Goal: Check status: Check status

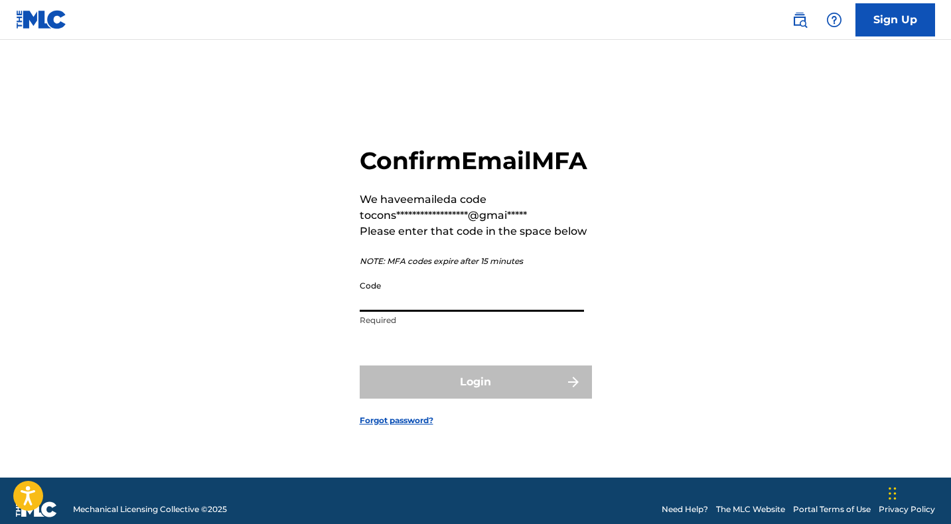
click at [418, 312] on input "Code" at bounding box center [472, 293] width 224 height 38
paste input "197248"
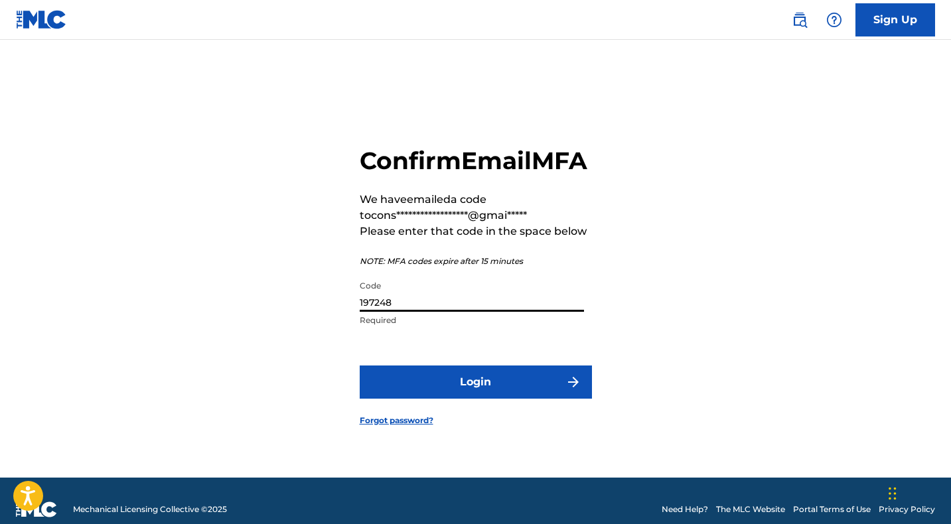
type input "197248"
click at [431, 396] on button "Login" at bounding box center [476, 382] width 232 height 33
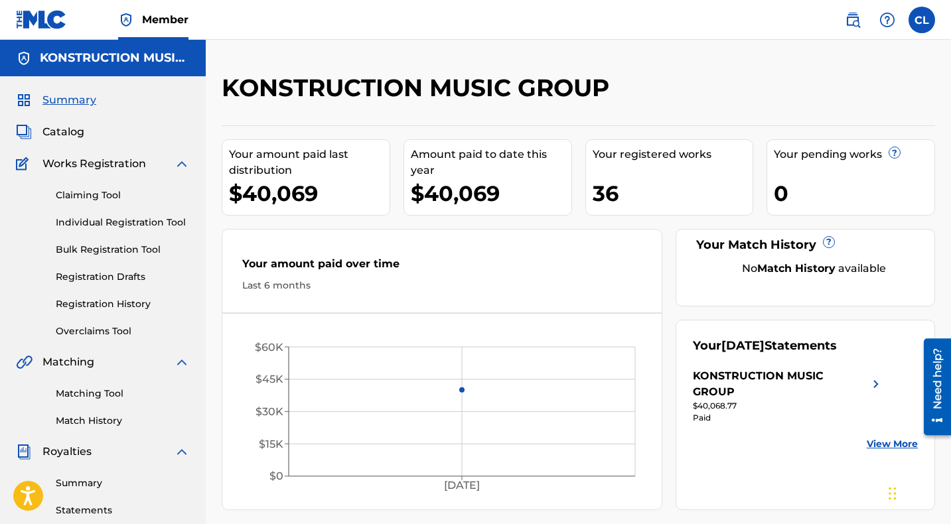
click at [888, 437] on link "View More" at bounding box center [892, 444] width 51 height 14
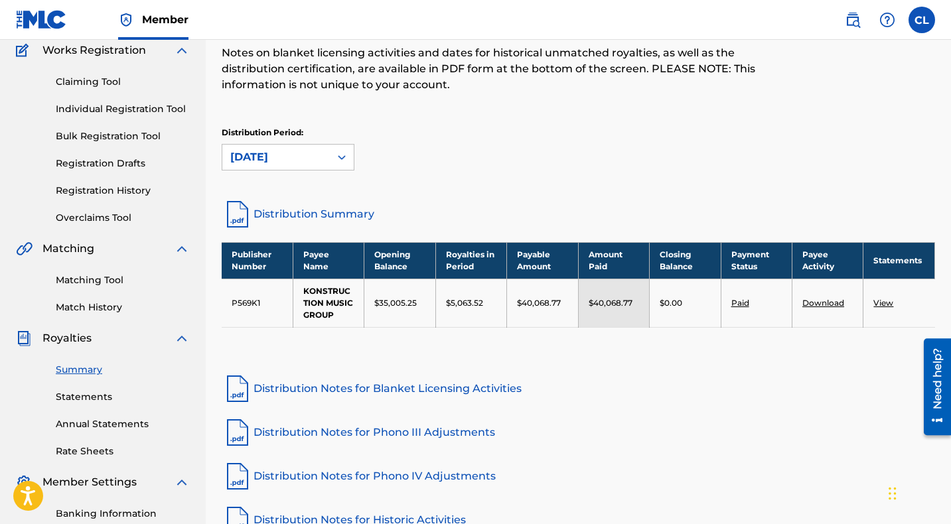
scroll to position [125, 0]
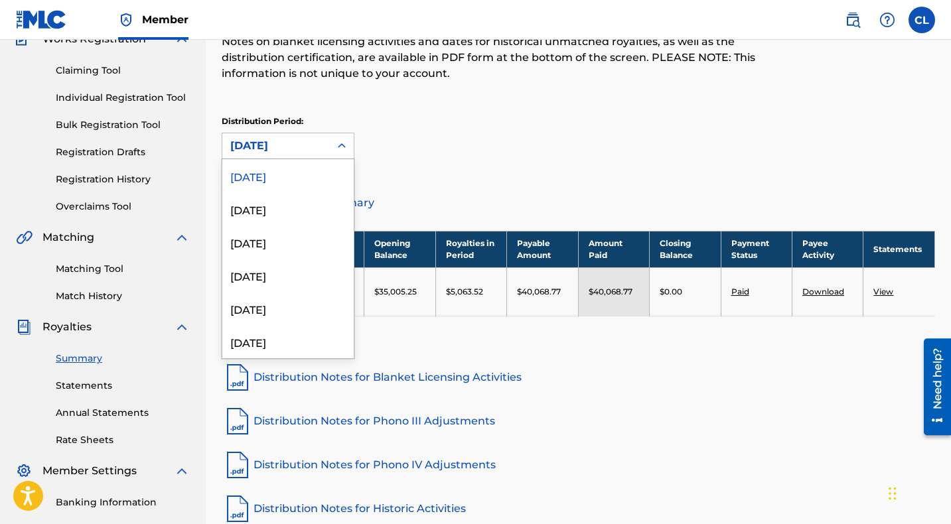
click at [341, 145] on icon at bounding box center [341, 145] width 13 height 13
click at [299, 211] on div "[DATE]" at bounding box center [287, 208] width 131 height 33
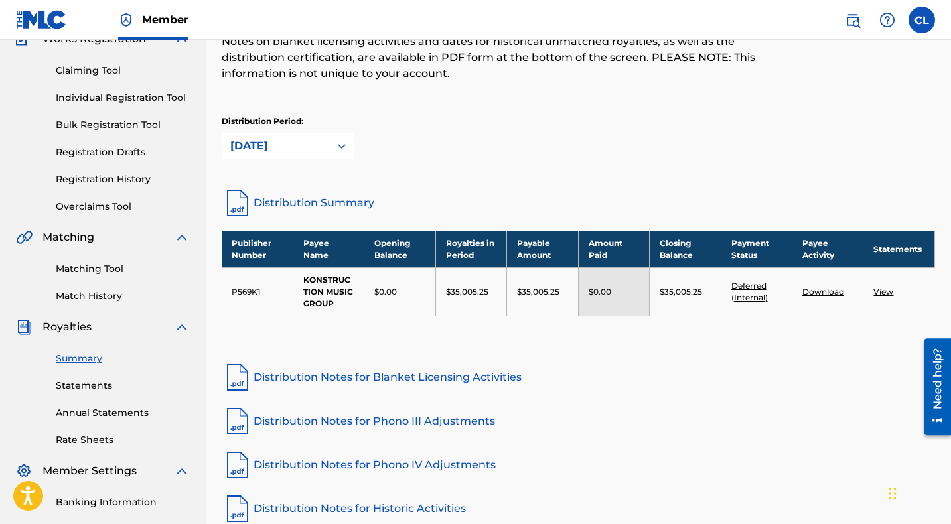
click at [338, 144] on icon at bounding box center [341, 145] width 13 height 13
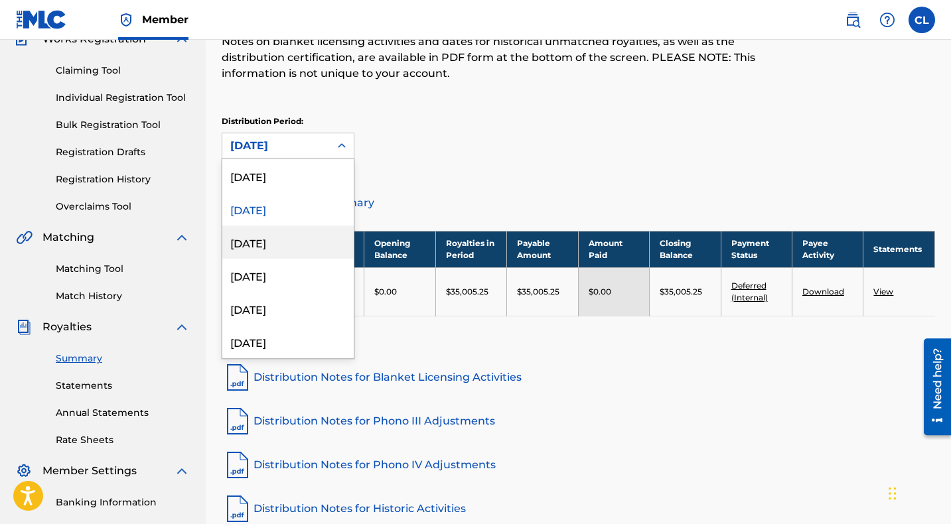
click at [277, 242] on div "[DATE]" at bounding box center [287, 242] width 131 height 33
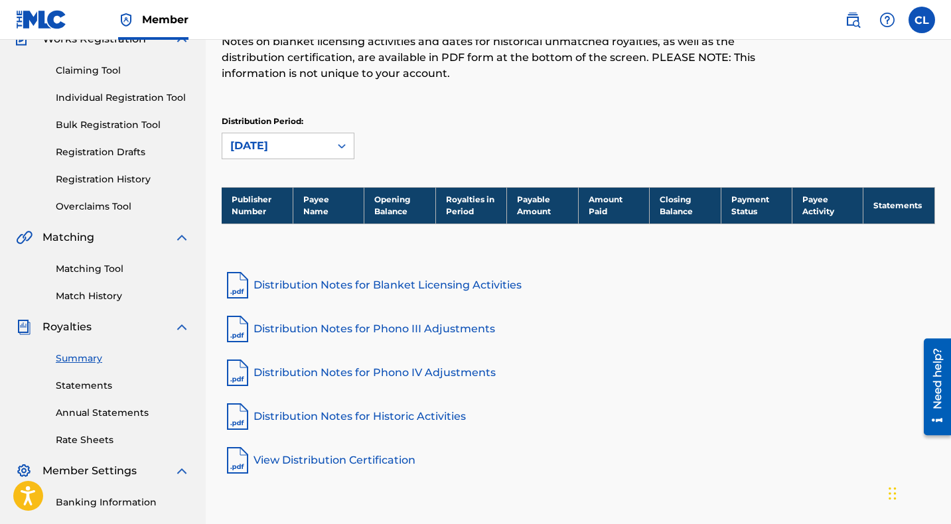
click at [330, 146] on div at bounding box center [342, 146] width 24 height 24
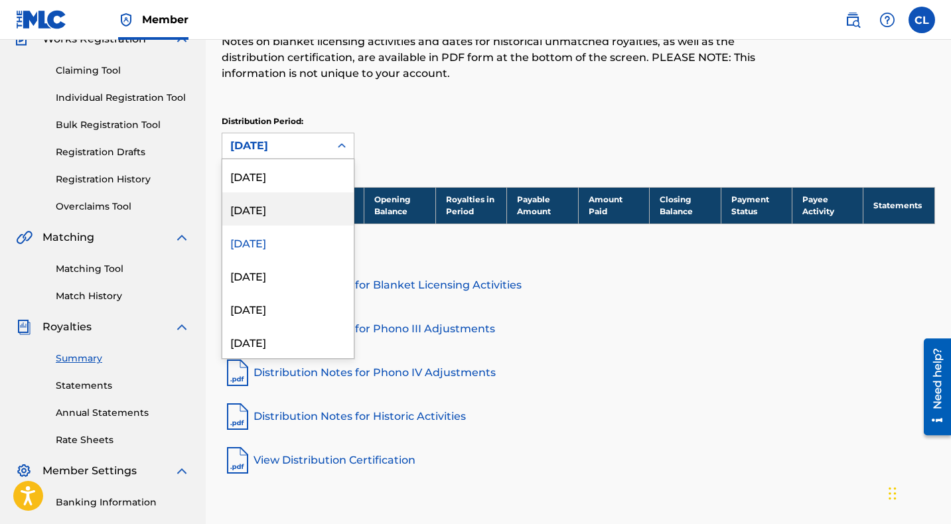
click at [286, 205] on div "[DATE]" at bounding box center [287, 208] width 131 height 33
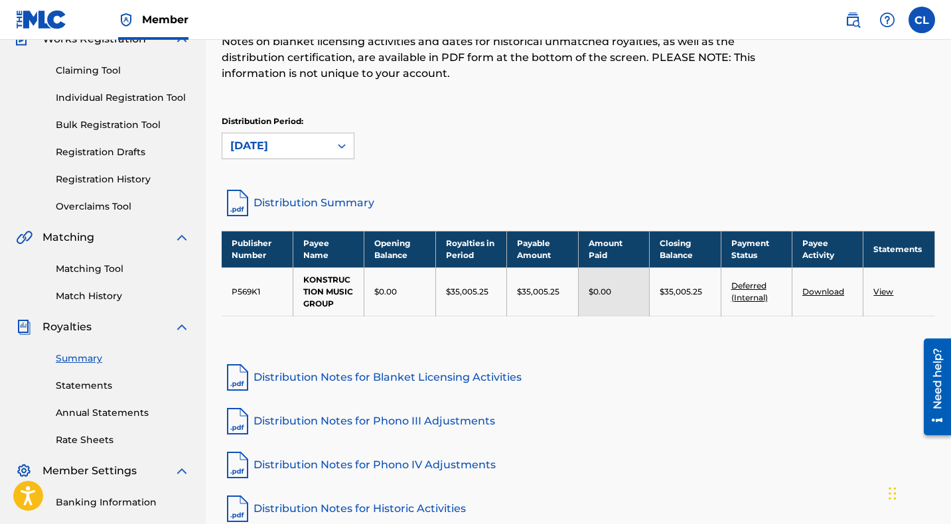
click at [299, 140] on div "[DATE]" at bounding box center [276, 146] width 92 height 16
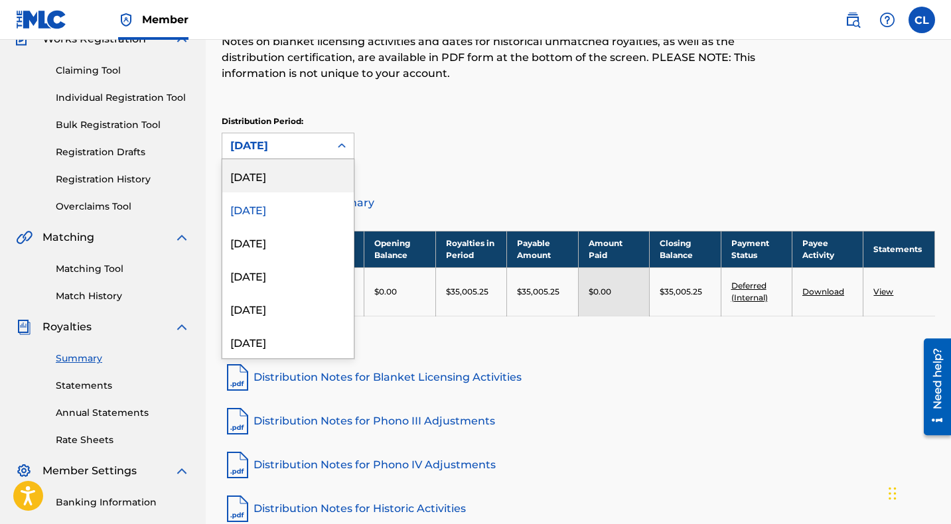
click at [294, 180] on div "[DATE]" at bounding box center [287, 175] width 131 height 33
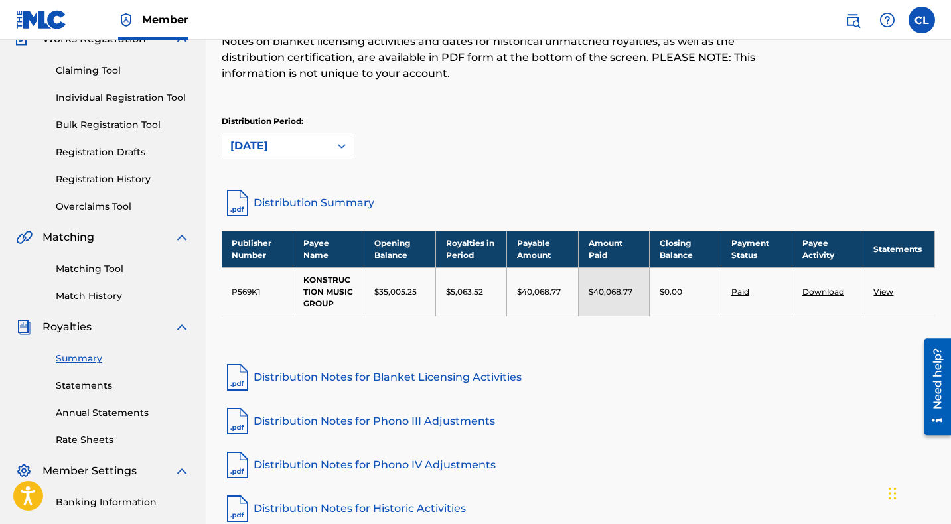
click at [883, 292] on link "View" at bounding box center [883, 292] width 20 height 10
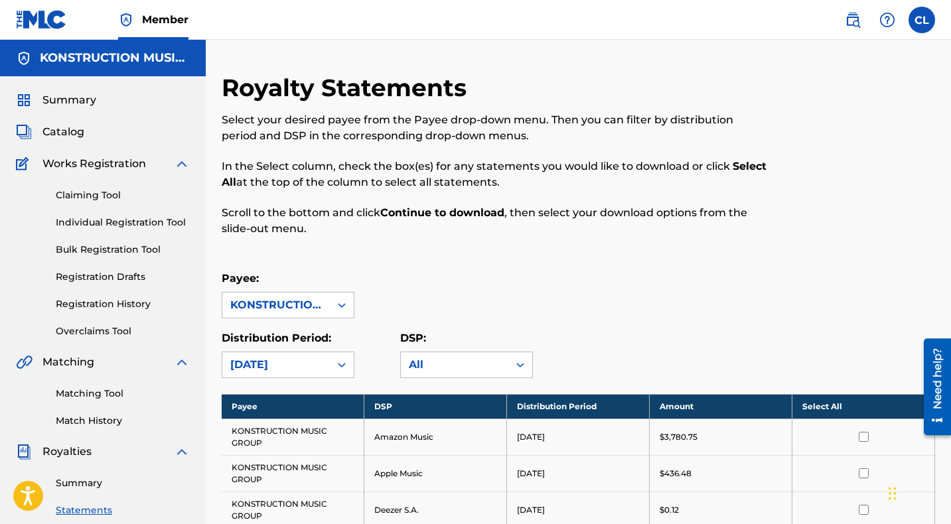
click at [78, 100] on span "Summary" at bounding box center [69, 100] width 54 height 16
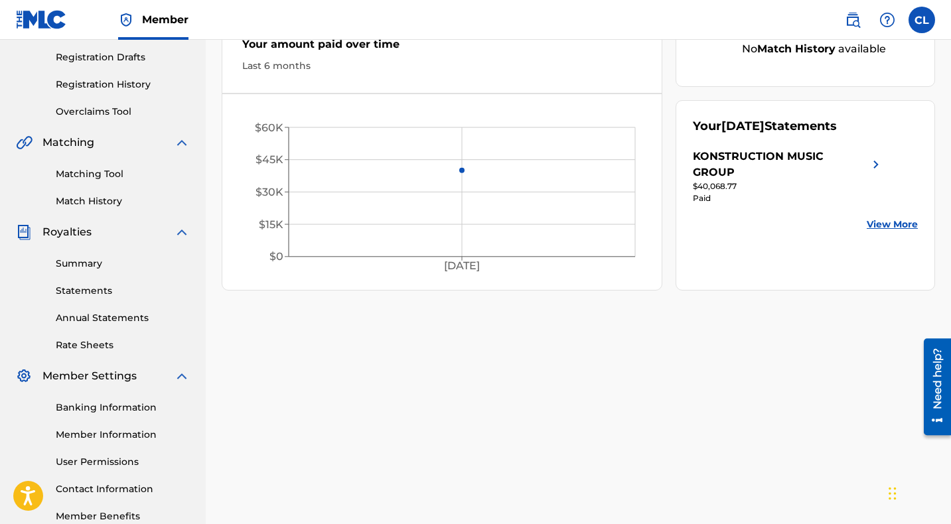
scroll to position [221, 0]
click at [110, 406] on link "Banking Information" at bounding box center [123, 407] width 134 height 14
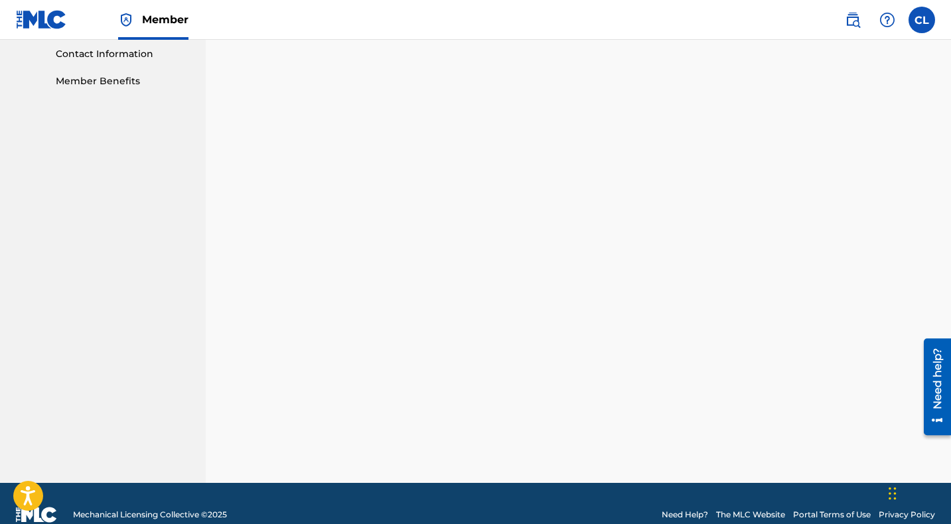
scroll to position [405, 0]
